Goal: Task Accomplishment & Management: Manage account settings

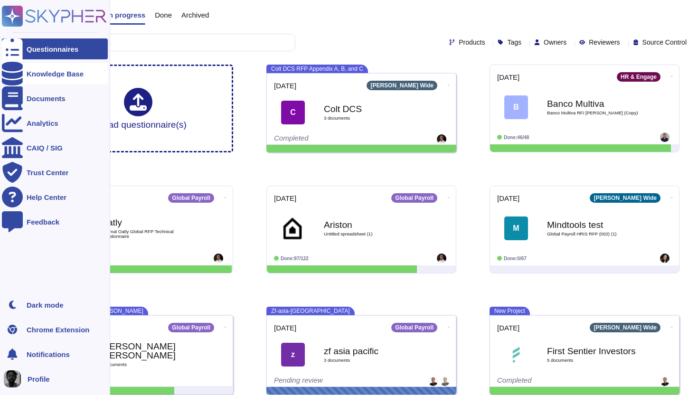
click at [13, 75] on icon at bounding box center [12, 74] width 21 height 24
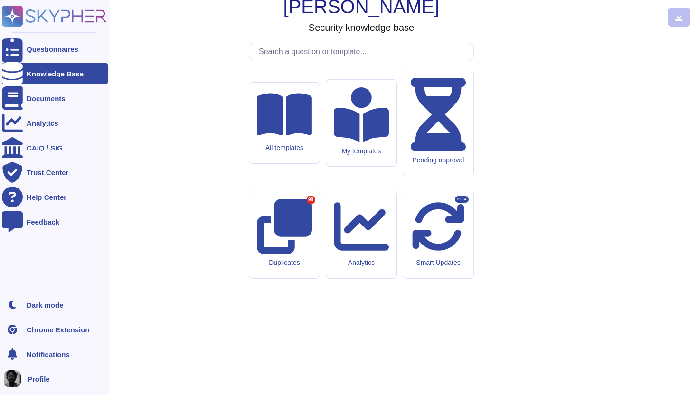
click at [12, 16] on icon at bounding box center [11, 16] width 1 height 1
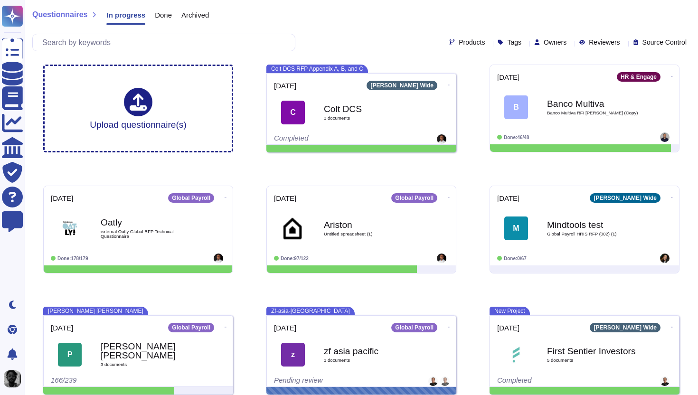
click at [671, 41] on span "Source Control" at bounding box center [664, 42] width 44 height 7
click at [602, 28] on div "Questionnaires In progress Done Archived Products Tags Owners Reviewers Source …" at bounding box center [361, 28] width 673 height 57
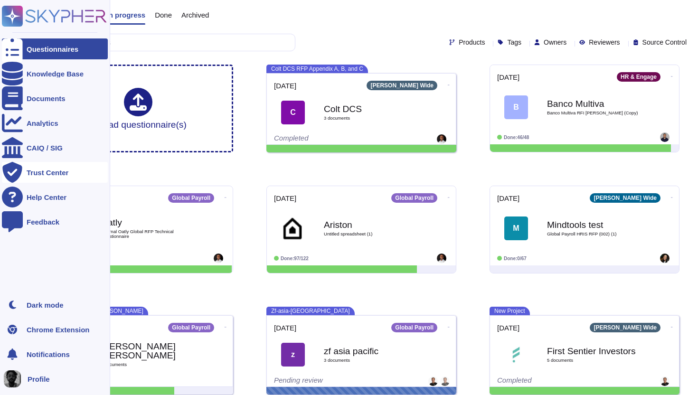
click at [54, 173] on div "Trust Center" at bounding box center [48, 172] width 42 height 7
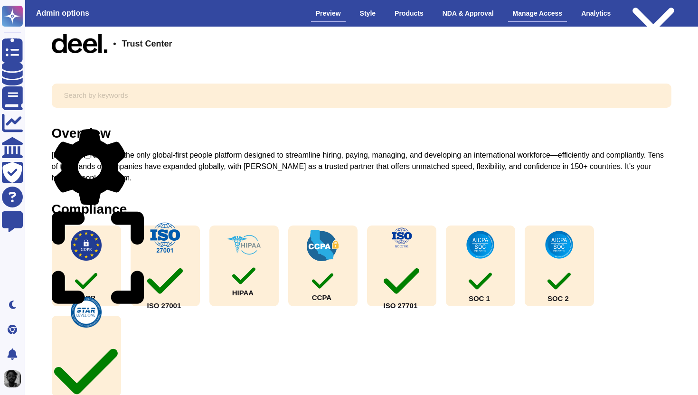
click at [529, 19] on div "Manage Access" at bounding box center [537, 13] width 59 height 17
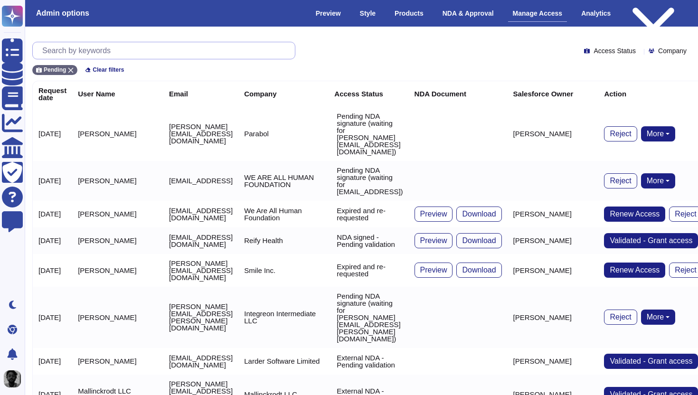
click at [229, 51] on input "text" at bounding box center [166, 50] width 257 height 17
paste input "[PERSON_NAME][EMAIL_ADDRESS][DOMAIN_NAME]"
type input "[PERSON_NAME][EMAIL_ADDRESS][DOMAIN_NAME]"
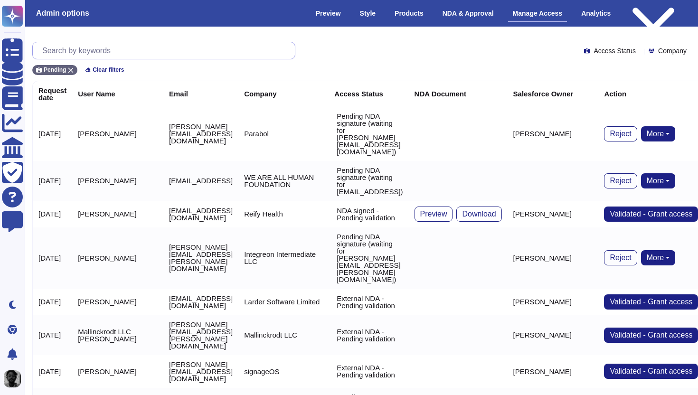
click at [188, 47] on input "text" at bounding box center [166, 50] width 257 height 17
paste input "[PERSON_NAME][EMAIL_ADDRESS][DOMAIN_NAME]"
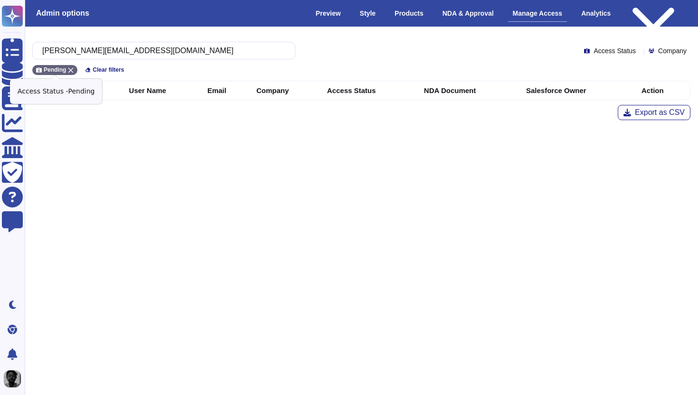
type input "[PERSON_NAME][EMAIL_ADDRESS][DOMAIN_NAME]"
click at [71, 72] on icon at bounding box center [71, 70] width 6 height 6
